Goal: Communication & Community: Answer question/provide support

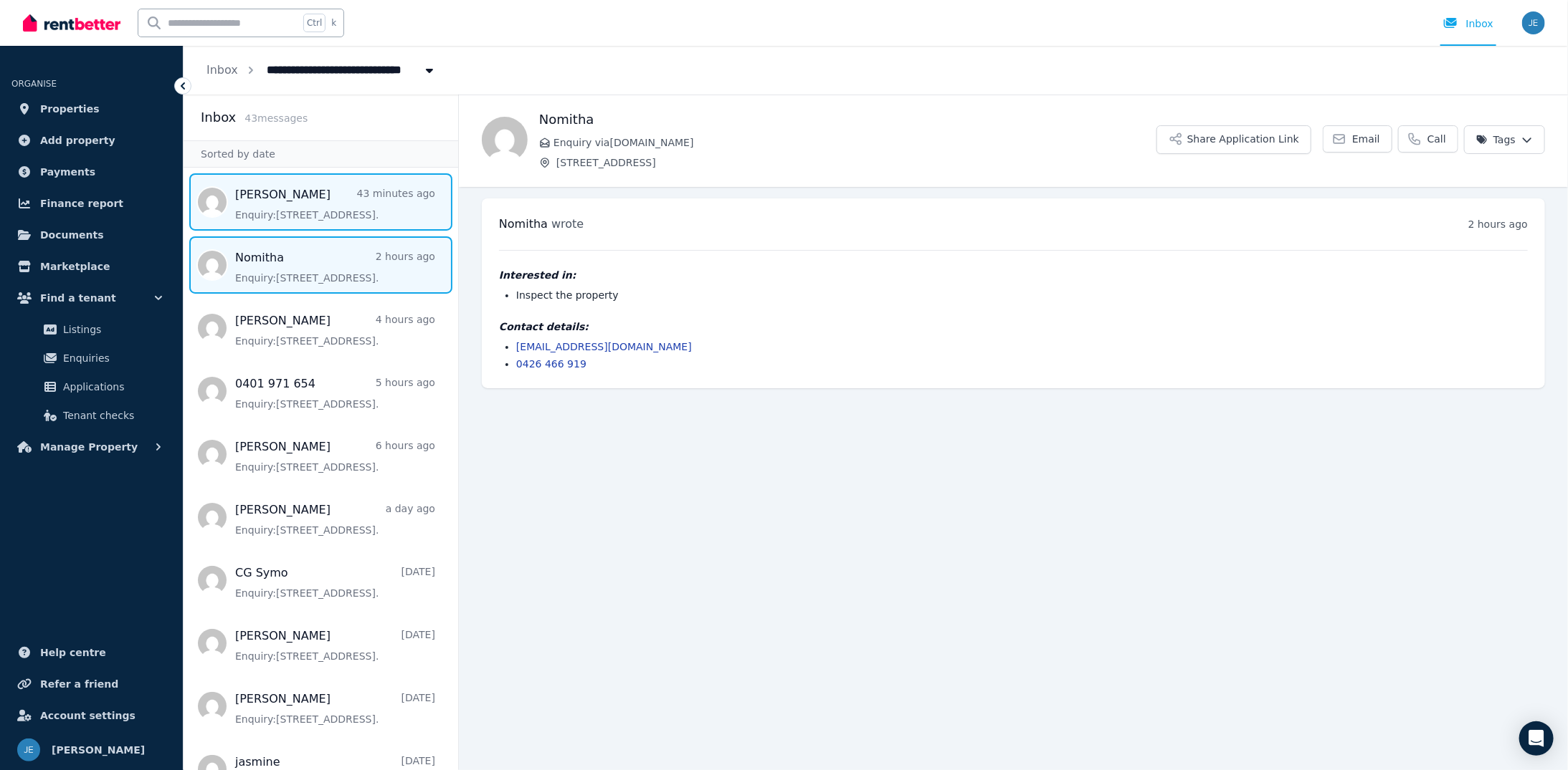
click at [281, 207] on span "Message list" at bounding box center [320, 202] width 275 height 58
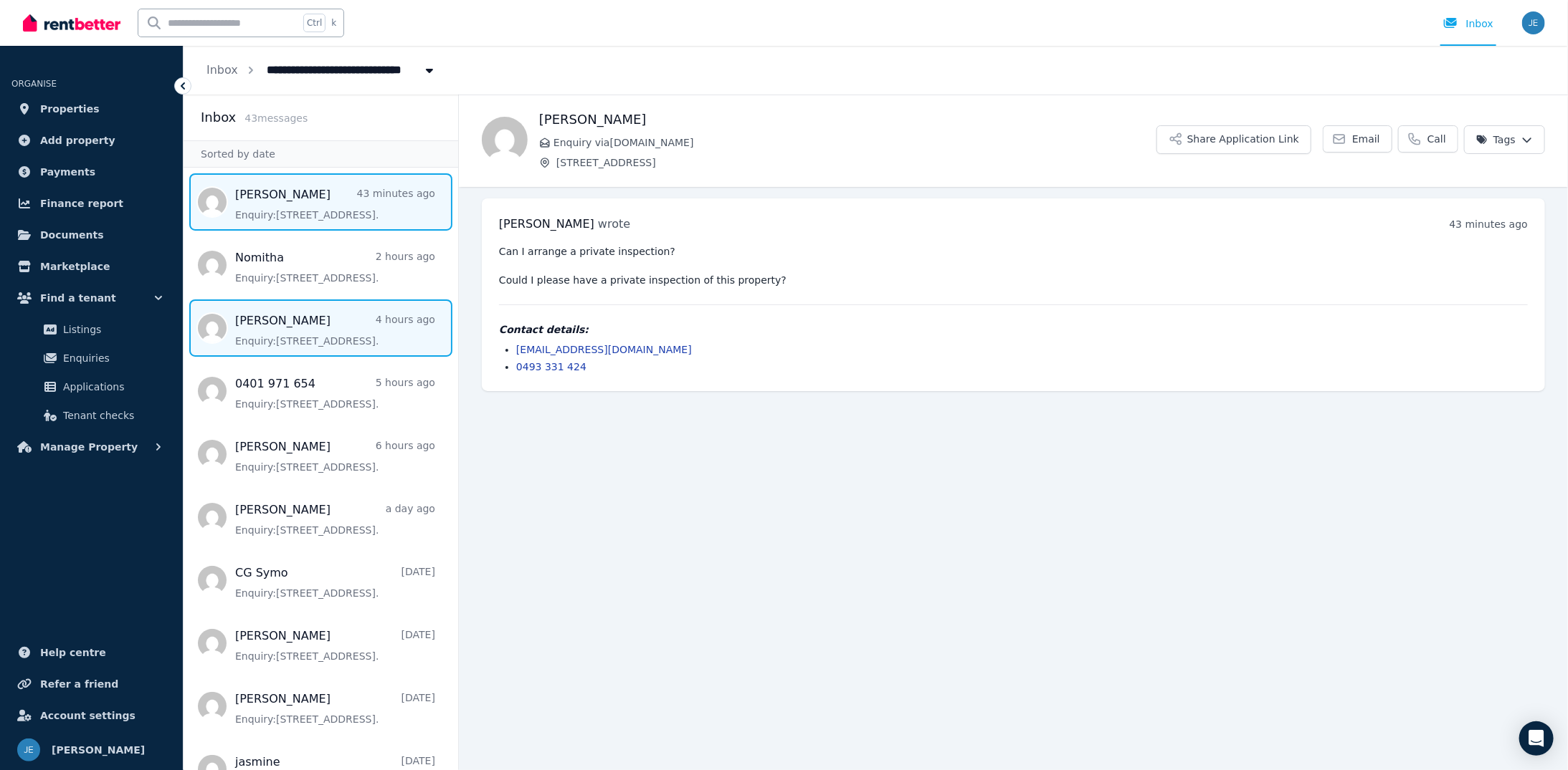
click at [313, 337] on span "Message list" at bounding box center [320, 329] width 275 height 58
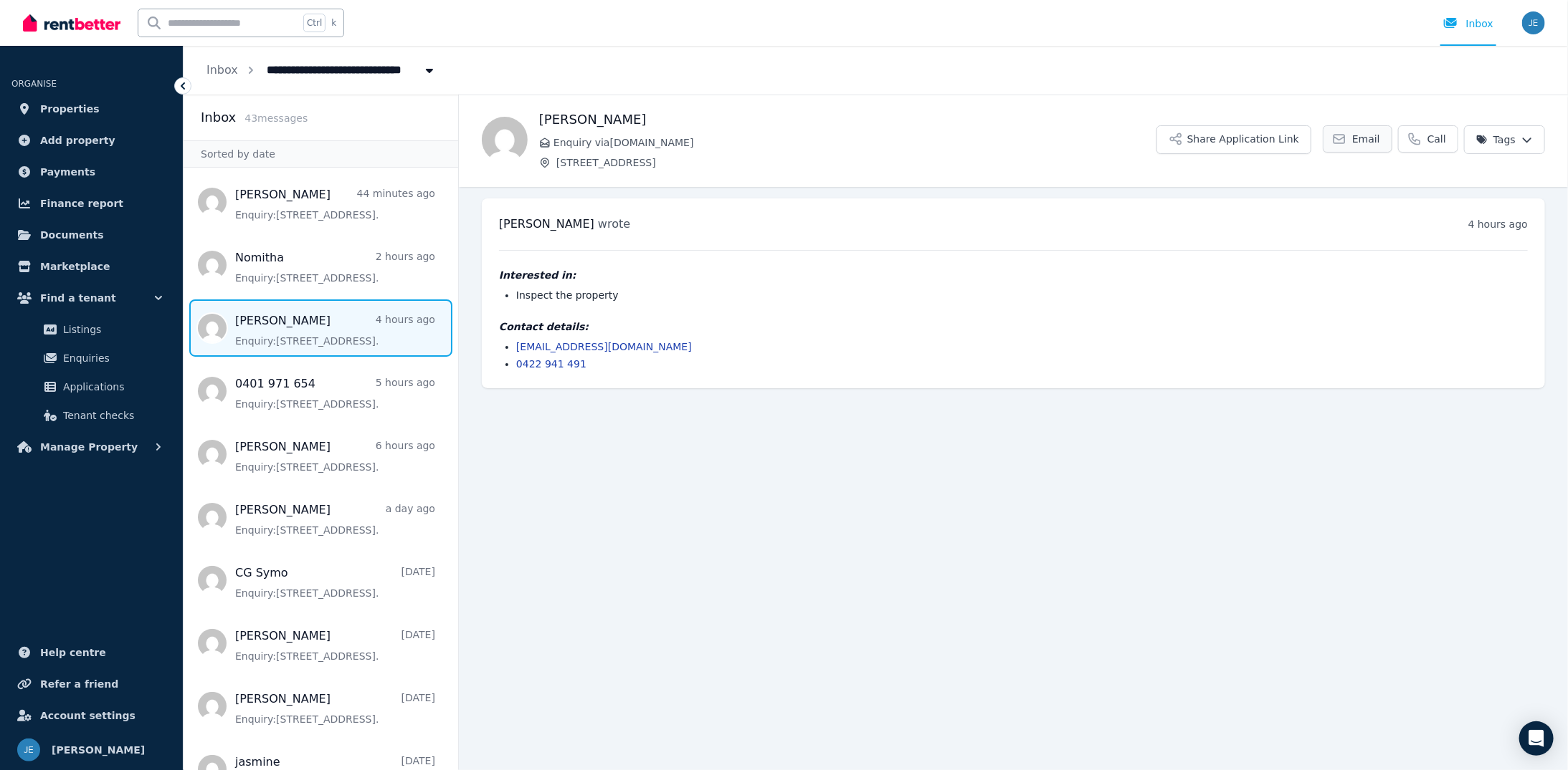
click at [1374, 144] on span "Email" at bounding box center [1367, 139] width 28 height 14
click at [583, 369] on li "0422 941 491" at bounding box center [1022, 363] width 1012 height 14
click at [681, 517] on main "Back Jaime-Lee Enquiry via RealEstate.com.au 131E Greville Street, Chatswood Sh…" at bounding box center [1014, 433] width 1110 height 676
click at [623, 623] on main "Back Jaime-Lee Enquiry via RealEstate.com.au 131E Greville Street, Chatswood Sh…" at bounding box center [1014, 433] width 1110 height 676
